Goal: Complete Application Form: Complete application form

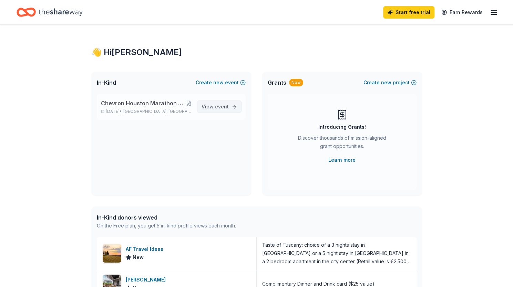
click at [216, 108] on span "event" at bounding box center [222, 107] width 14 height 6
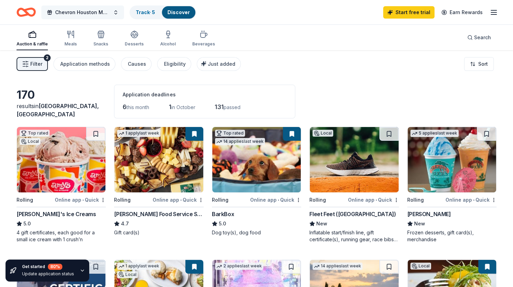
click at [100, 6] on button "Chevron Houston Marathon Run for a Reason program, running on behalf of the Hou…" at bounding box center [82, 13] width 83 height 14
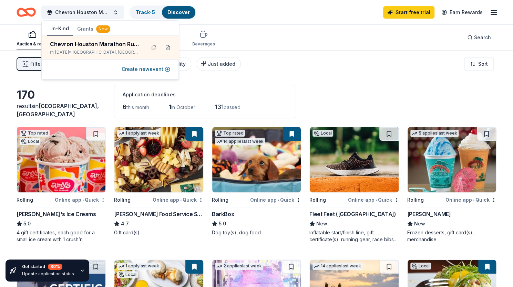
click at [220, 40] on div "Auction & raffle Meals Snacks Desserts Alcohol Beverages Search" at bounding box center [257, 37] width 480 height 25
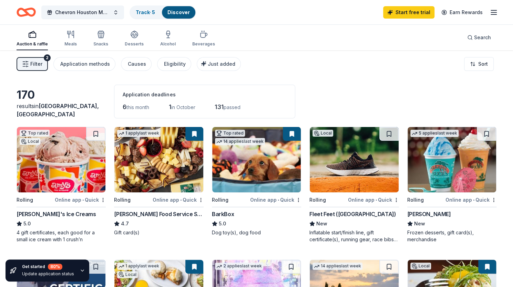
click at [29, 11] on icon "Home" at bounding box center [26, 12] width 19 height 16
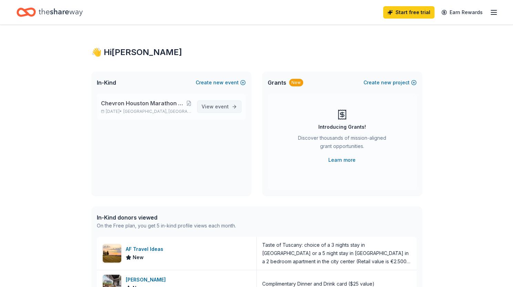
click at [221, 108] on span "event" at bounding box center [222, 107] width 14 height 6
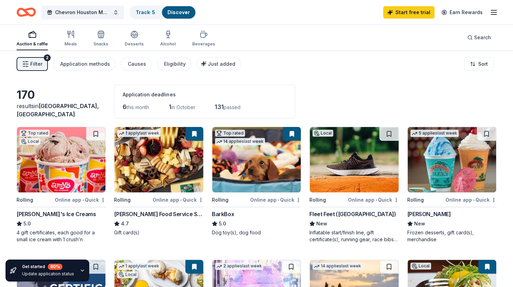
click at [35, 60] on button "Filter 2" at bounding box center [32, 64] width 31 height 14
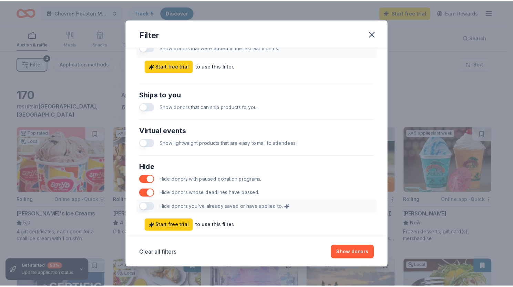
scroll to position [309, 0]
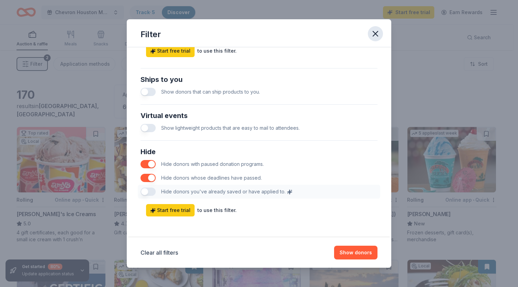
click at [373, 34] on icon "button" at bounding box center [376, 34] width 10 height 10
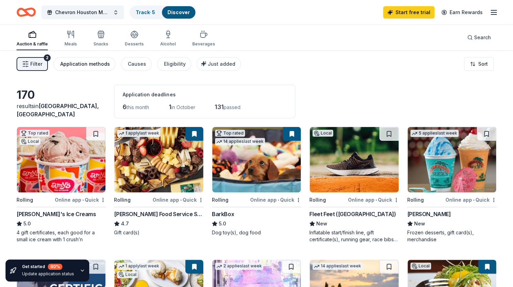
click at [90, 64] on div "Application methods" at bounding box center [85, 64] width 50 height 8
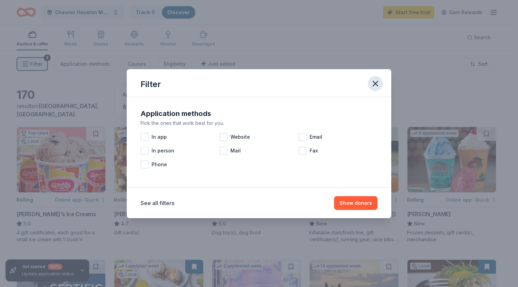
click at [374, 84] on icon "button" at bounding box center [376, 84] width 10 height 10
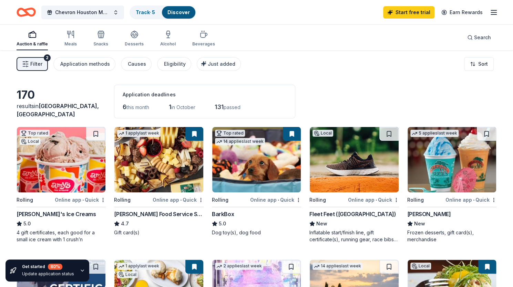
click at [493, 13] on icon "button" at bounding box center [493, 12] width 8 height 8
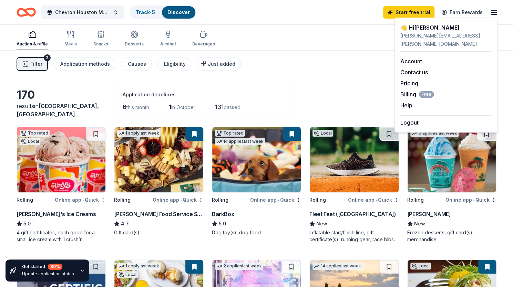
click at [493, 13] on icon "button" at bounding box center [493, 12] width 8 height 8
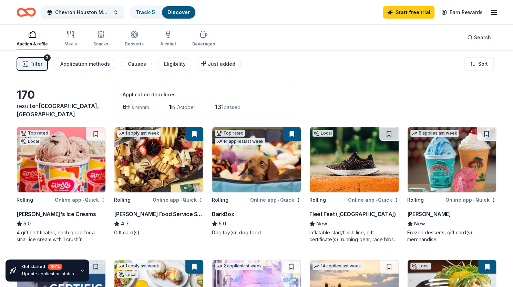
click at [34, 37] on rect "button" at bounding box center [32, 35] width 7 height 4
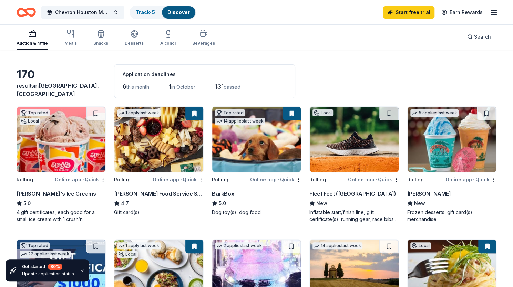
scroll to position [21, 0]
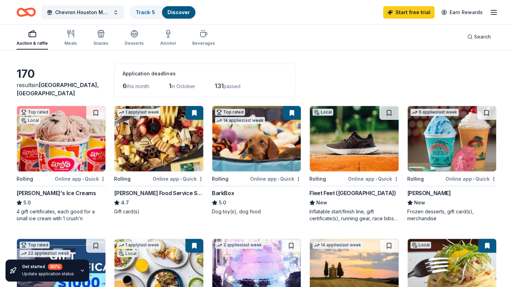
click at [319, 143] on img at bounding box center [354, 138] width 89 height 65
click at [72, 33] on icon "button" at bounding box center [70, 34] width 8 height 8
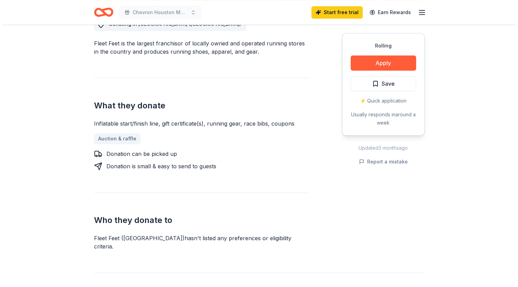
scroll to position [251, 0]
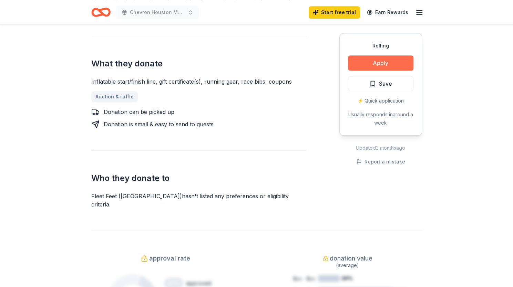
click at [398, 64] on button "Apply" at bounding box center [380, 62] width 65 height 15
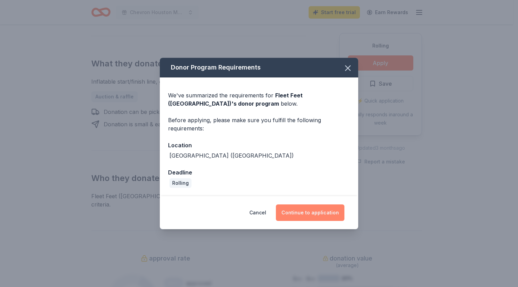
click at [311, 217] on button "Continue to application" at bounding box center [310, 213] width 69 height 17
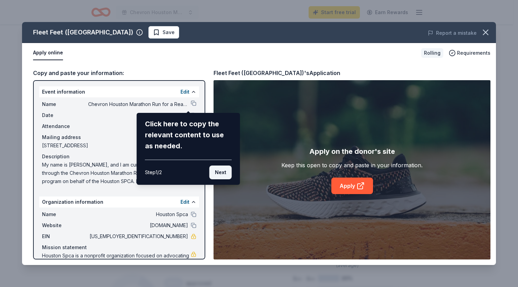
click at [224, 168] on button "Next" at bounding box center [220, 173] width 22 height 14
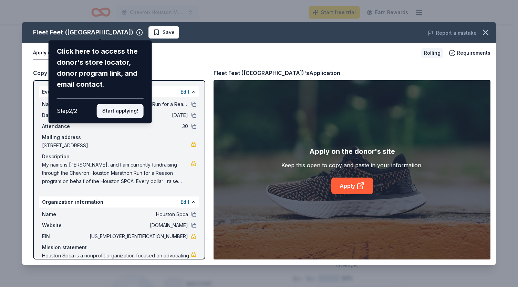
click at [132, 114] on button "Start applying!" at bounding box center [120, 111] width 47 height 14
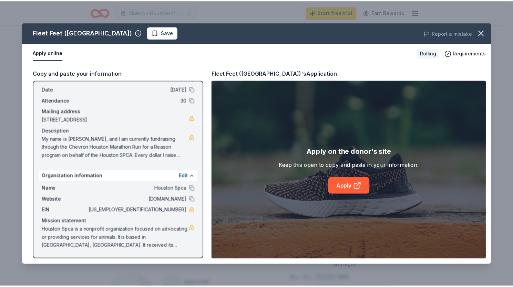
scroll to position [0, 0]
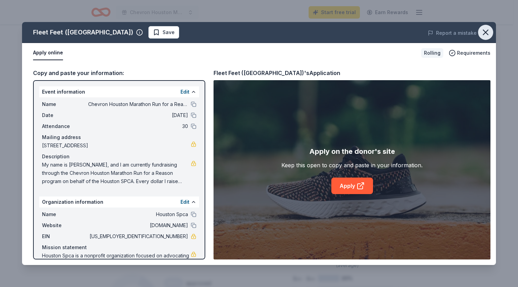
click at [489, 29] on icon "button" at bounding box center [486, 33] width 10 height 10
